Goal: Task Accomplishment & Management: Manage account settings

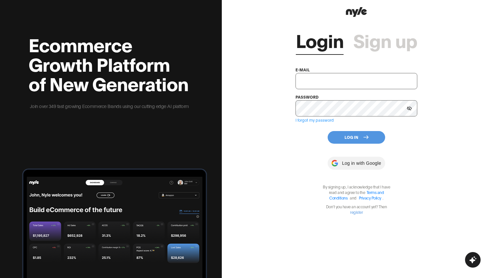
click at [333, 84] on input "text" at bounding box center [356, 81] width 122 height 16
paste input "[EMAIL_ADDRESS][DOMAIN_NAME]"
type input "[EMAIL_ADDRESS][DOMAIN_NAME]"
click at [356, 163] on div at bounding box center [356, 163] width 57 height 13
